Goal: Task Accomplishment & Management: Manage account settings

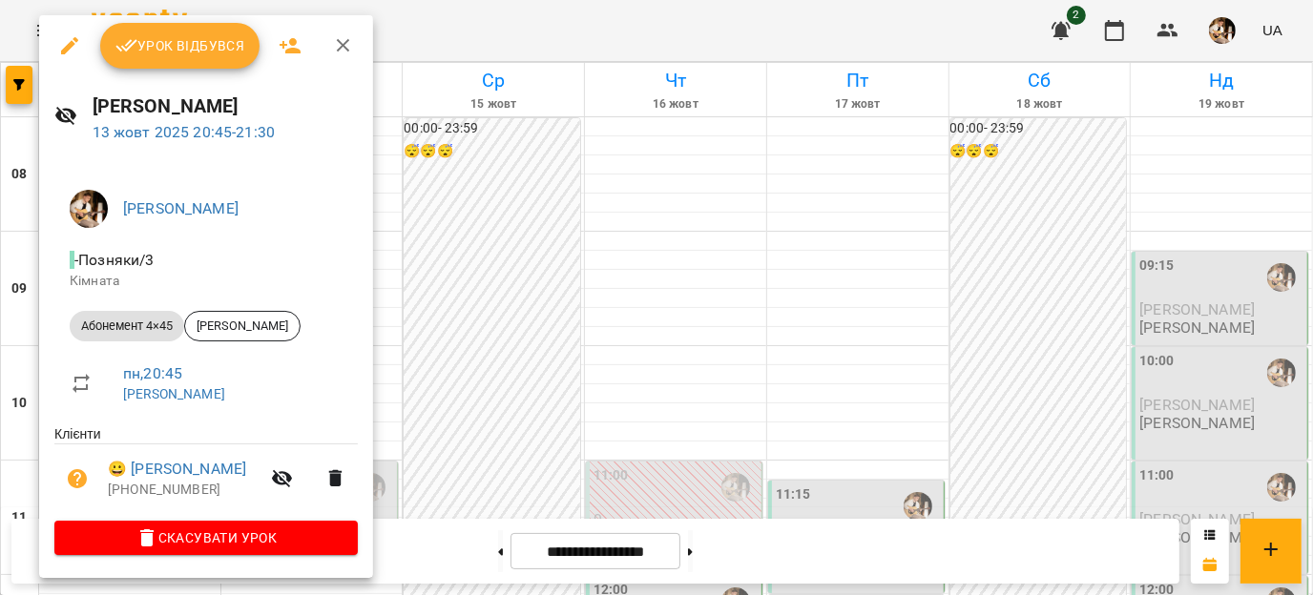
scroll to position [1095, 0]
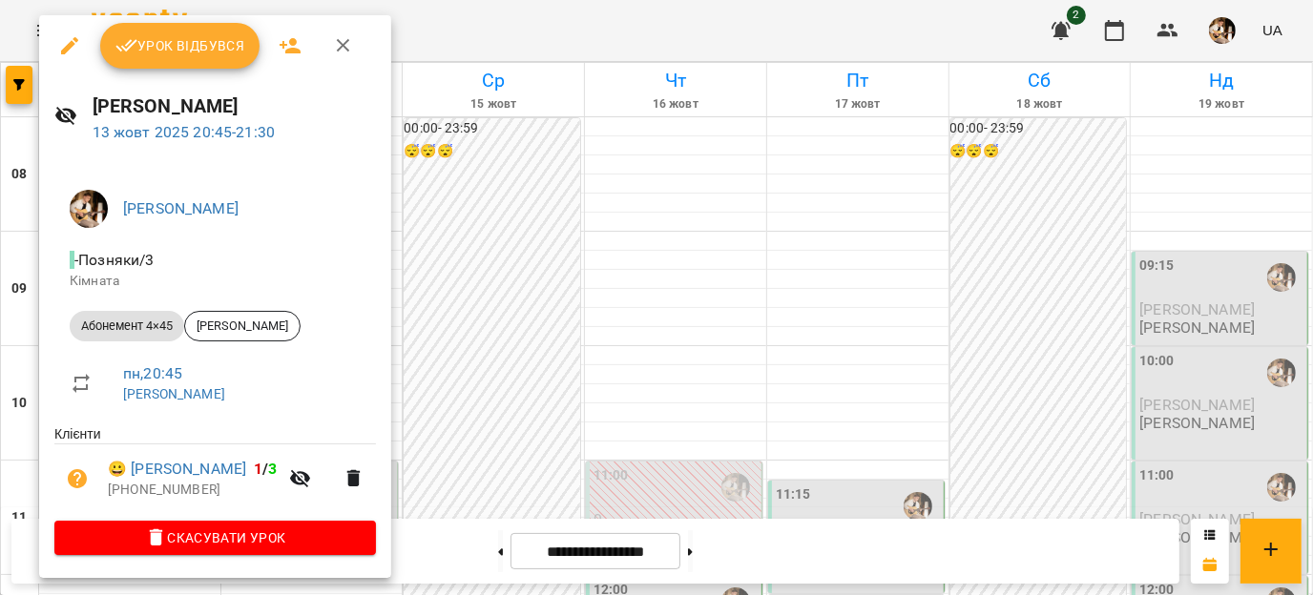
click at [199, 76] on div "[PERSON_NAME] [DATE] 20:45 - 21:30" at bounding box center [215, 117] width 352 height 83
click at [197, 72] on div "Урок відбувся" at bounding box center [215, 45] width 352 height 61
click at [188, 57] on button "Урок відбувся" at bounding box center [180, 46] width 160 height 46
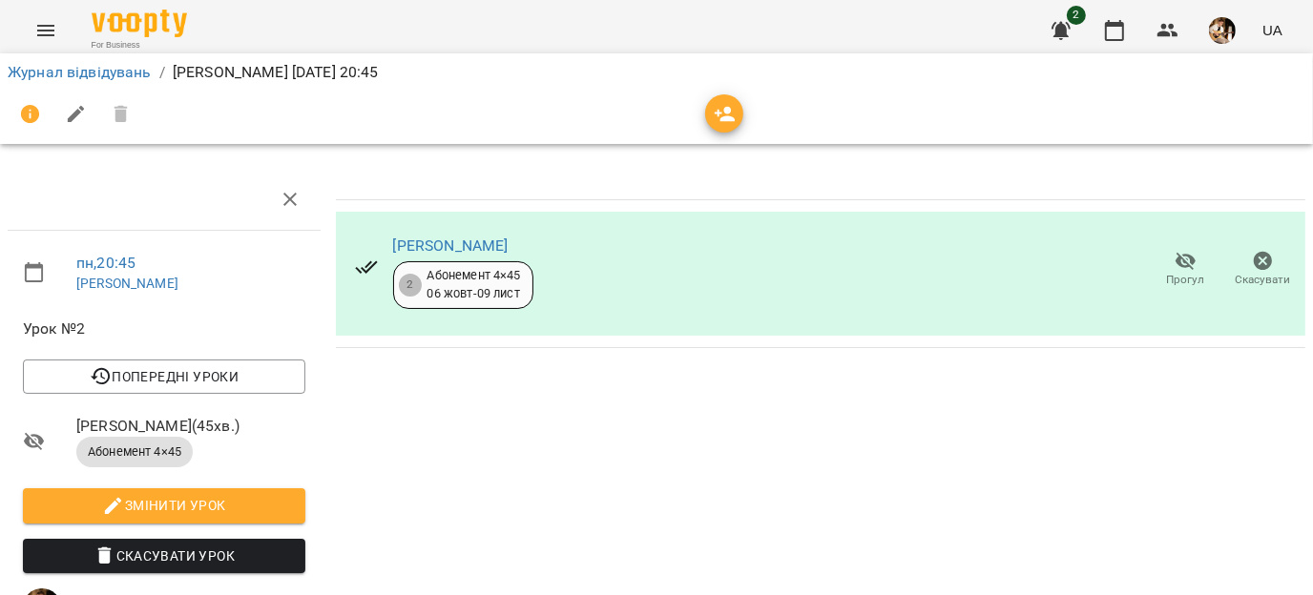
click at [1229, 31] on img "button" at bounding box center [1222, 30] width 27 height 27
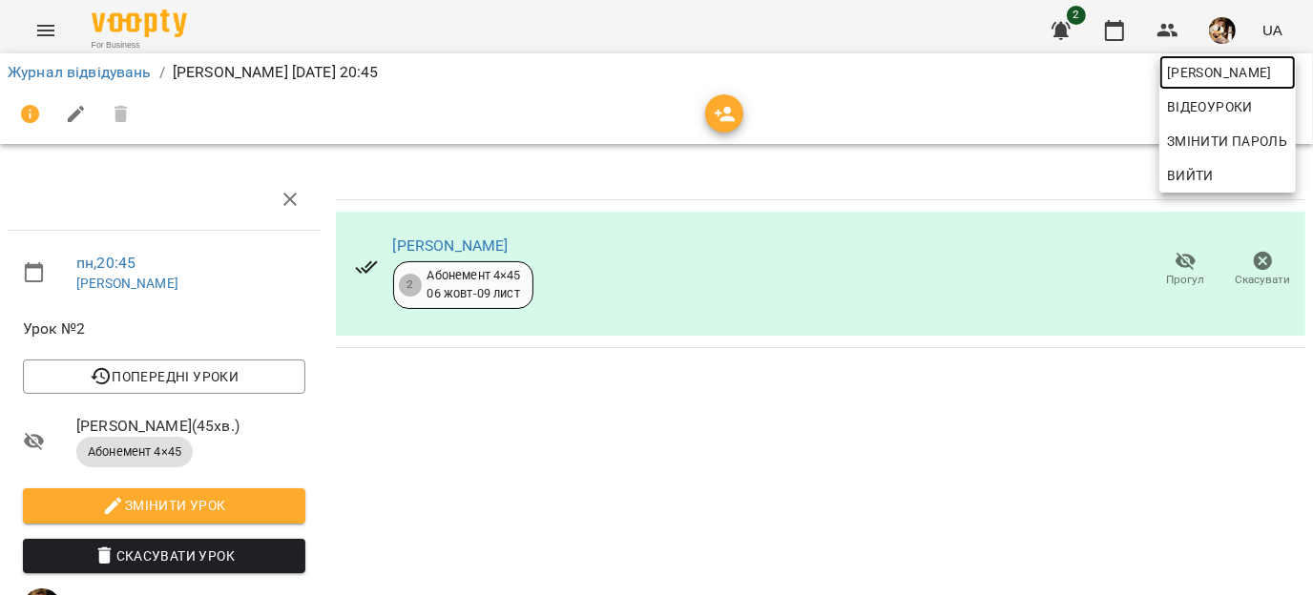
click at [1225, 74] on span "[PERSON_NAME]" at bounding box center [1227, 72] width 121 height 23
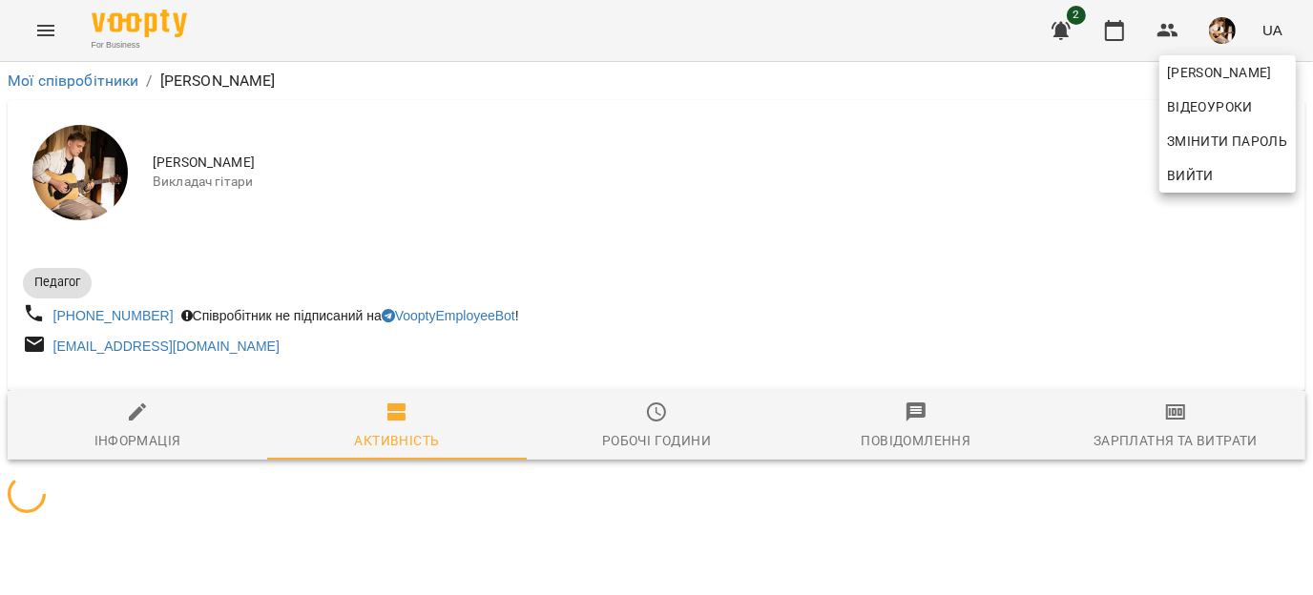
click at [1166, 420] on div at bounding box center [656, 297] width 1313 height 595
click at [1166, 420] on div "[PERSON_NAME] Змінити пароль Вийти" at bounding box center [656, 297] width 1313 height 595
click at [1166, 420] on icon "button" at bounding box center [1175, 412] width 23 height 23
click at [1166, 420] on icon "button" at bounding box center [1175, 412] width 19 height 15
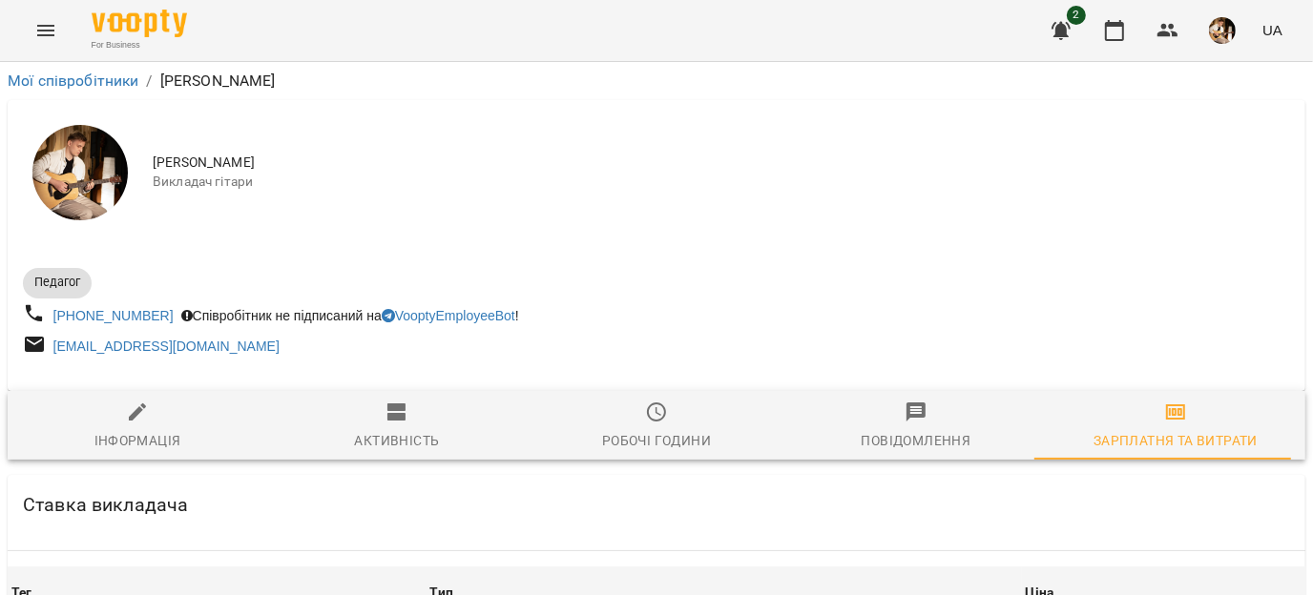
click at [1166, 420] on icon "button" at bounding box center [1175, 412] width 19 height 15
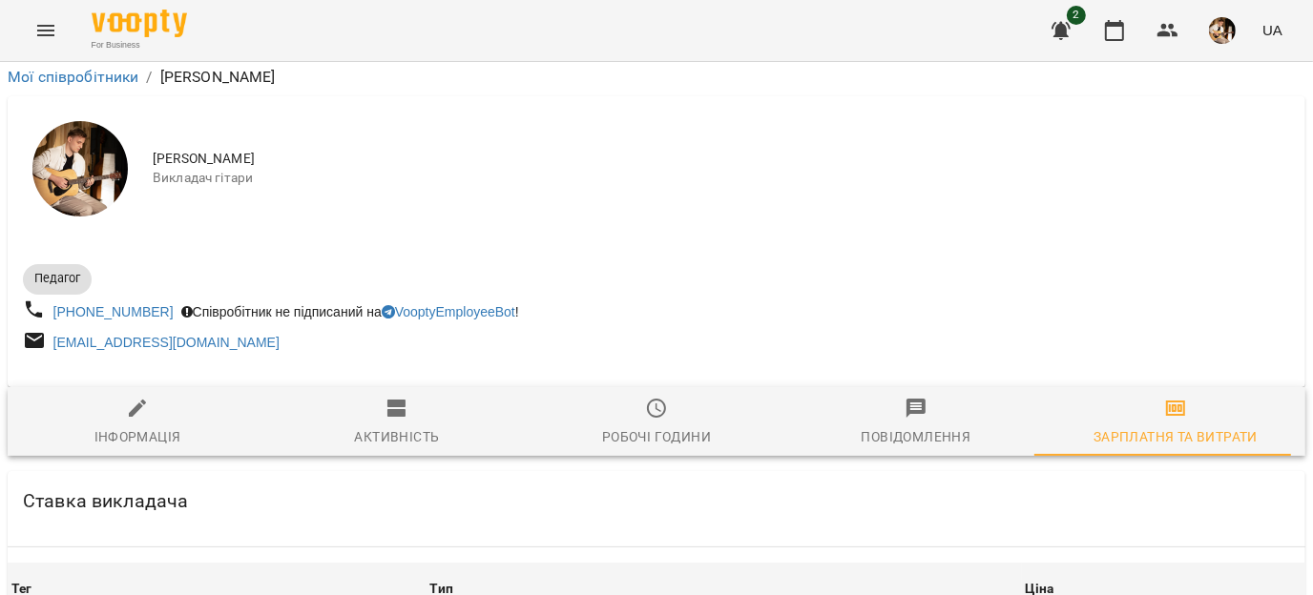
scroll to position [3430, 0]
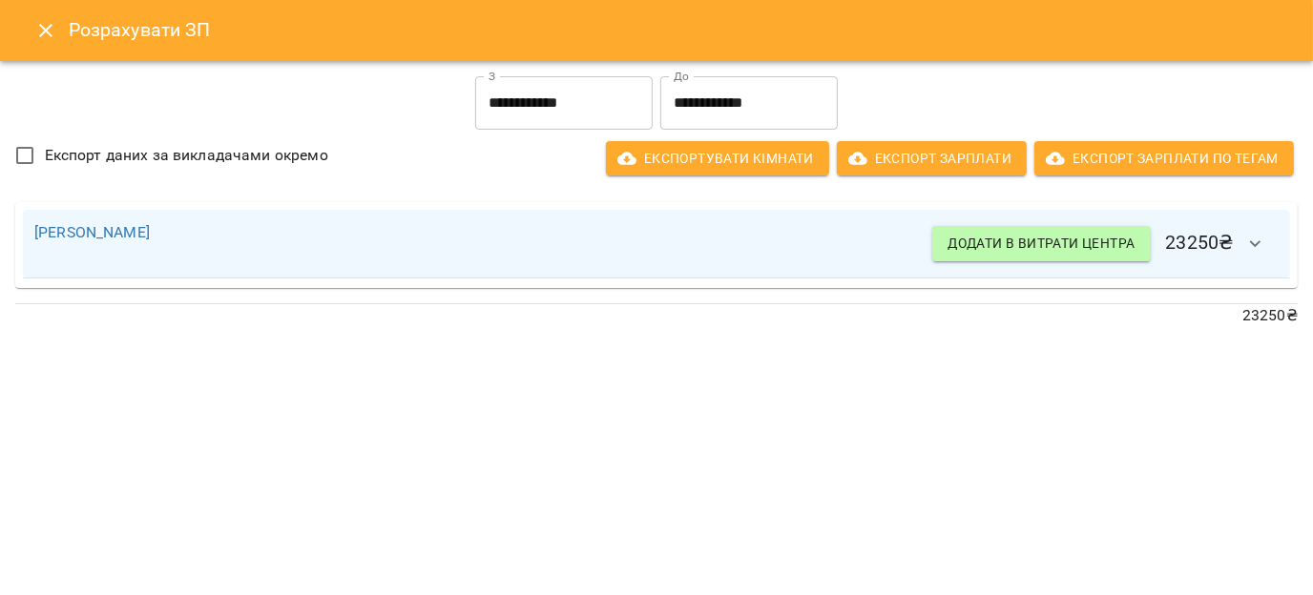
click at [47, 32] on icon "Close" at bounding box center [45, 30] width 13 height 13
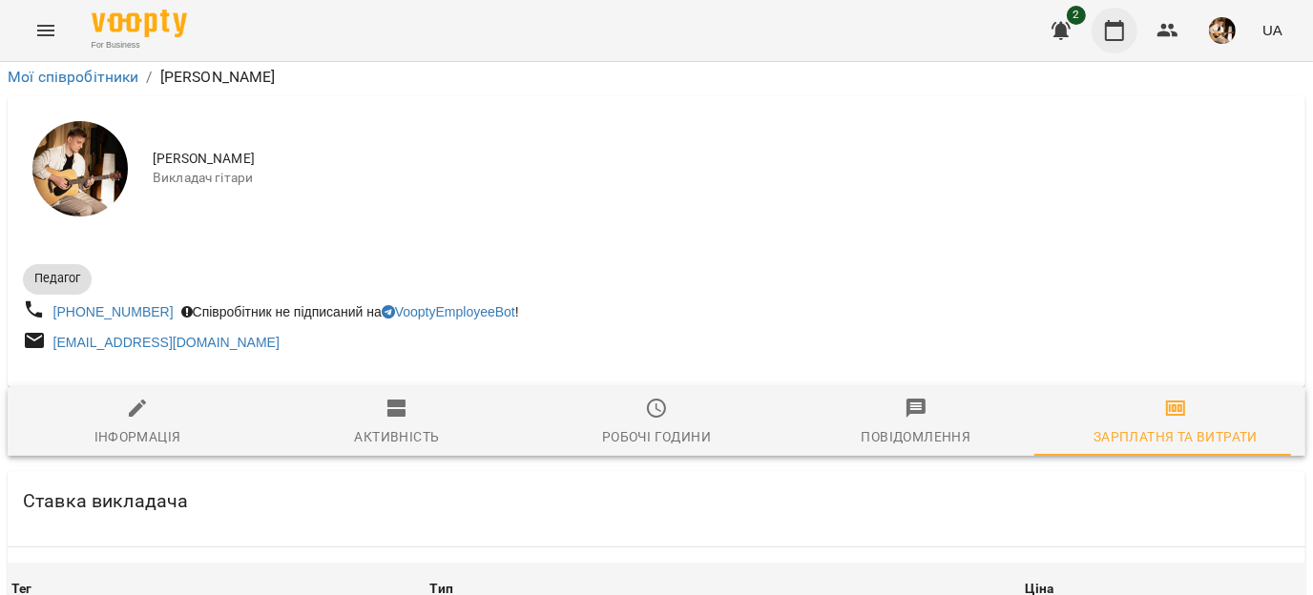
click at [1109, 29] on icon "button" at bounding box center [1114, 30] width 23 height 23
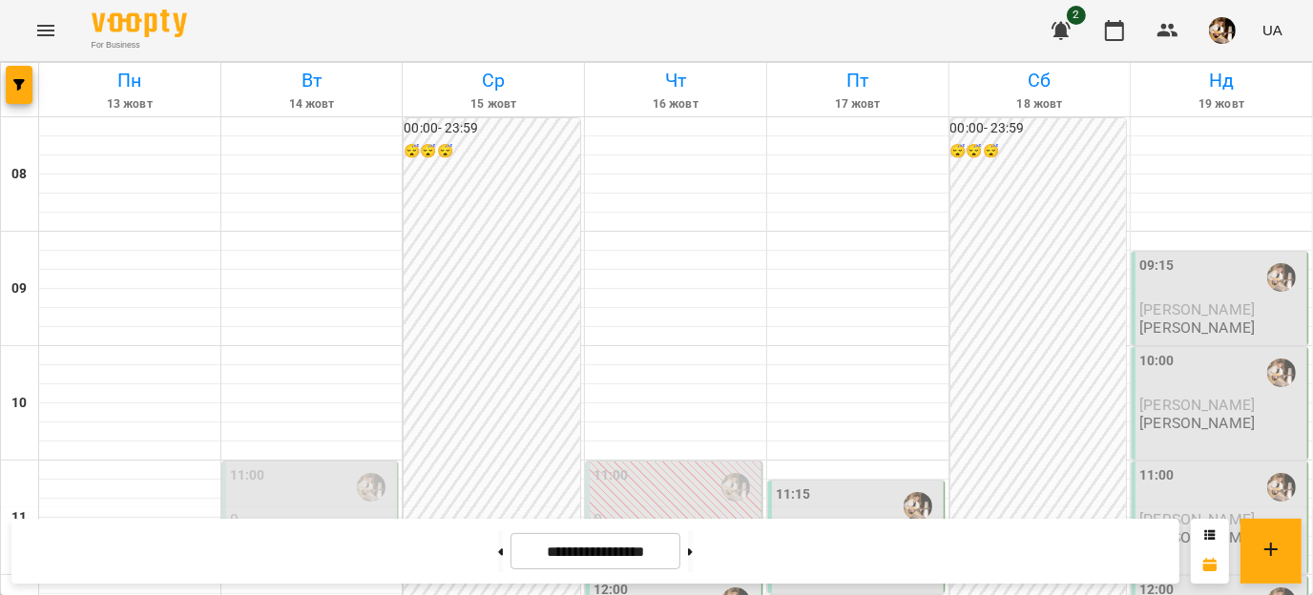
scroll to position [1095, 0]
